Goal: Information Seeking & Learning: Learn about a topic

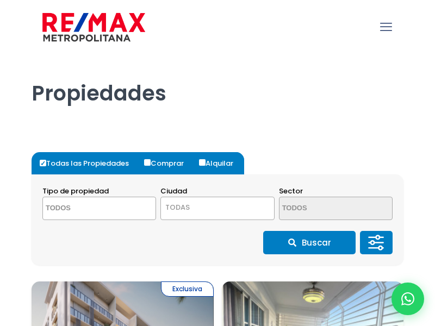
select select
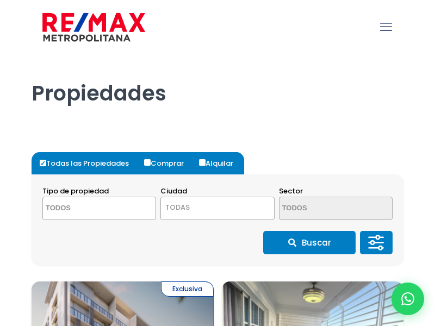
select select
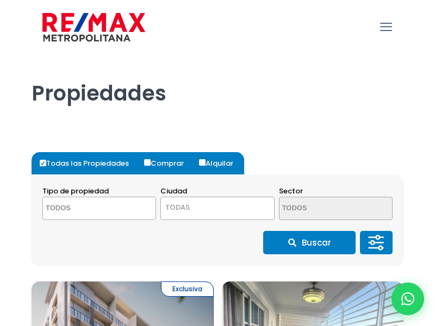
select select
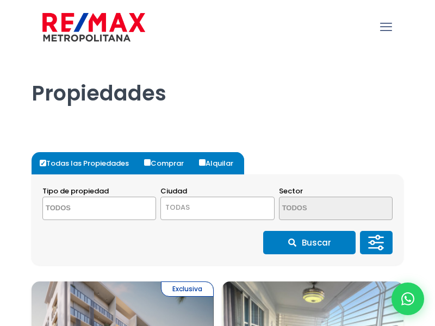
select select
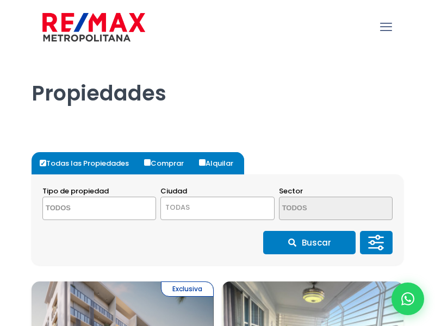
select select
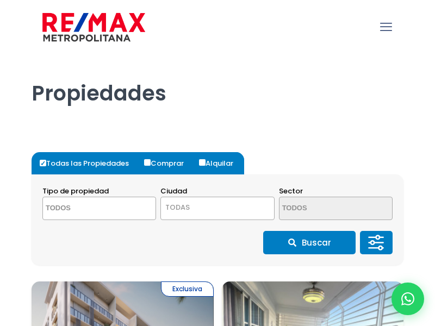
select select
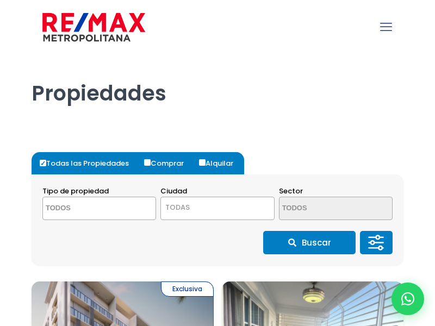
select select
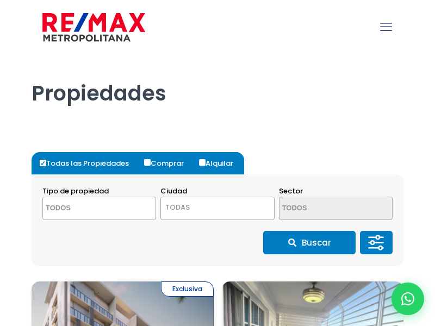
select select
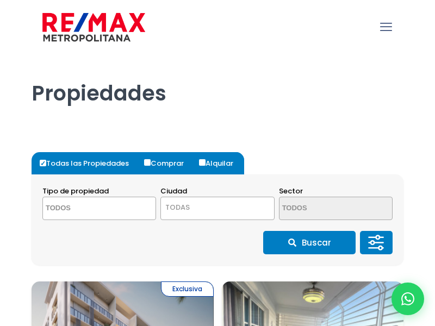
select select
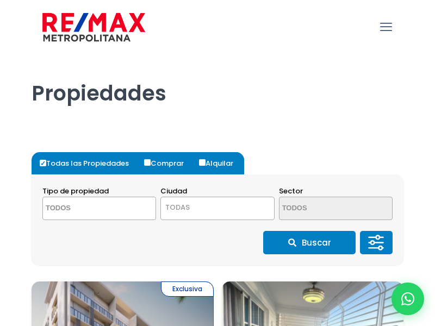
select select
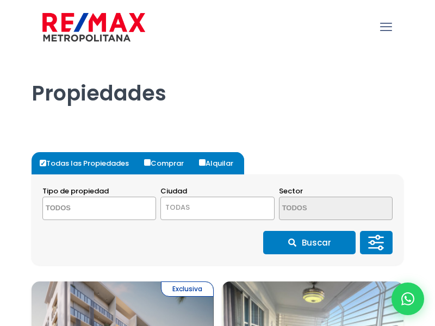
select select
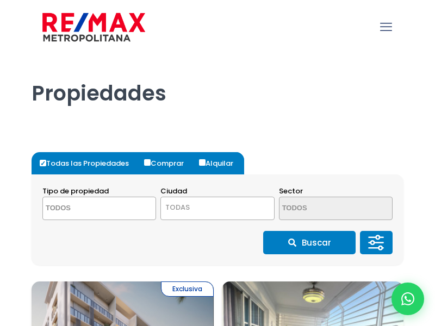
select select
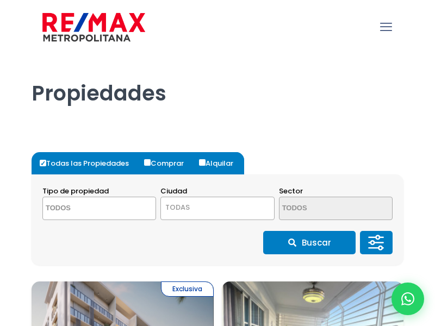
select select
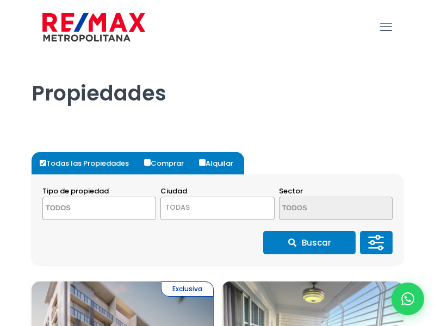
select select
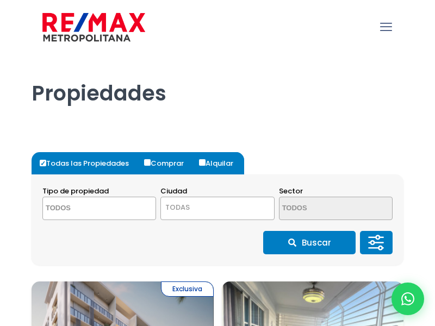
select select
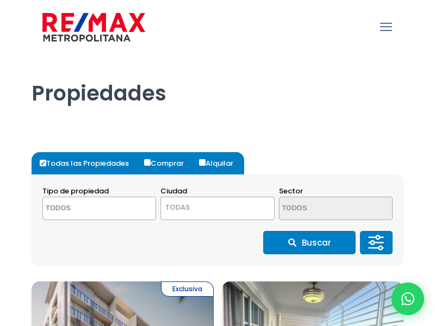
select select
